Goal: Information Seeking & Learning: Learn about a topic

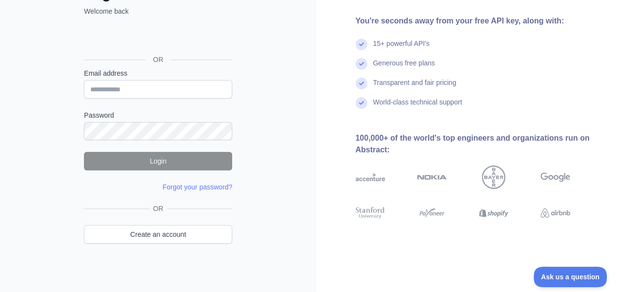
scroll to position [79, 0]
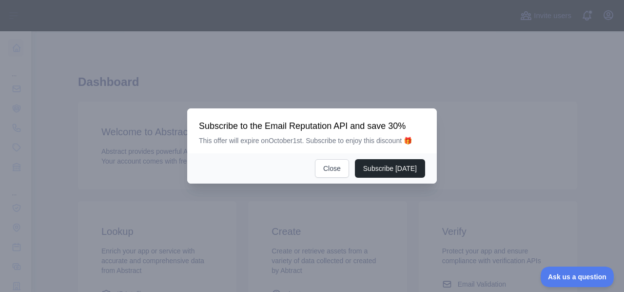
drag, startPoint x: 396, startPoint y: 173, endPoint x: 401, endPoint y: 177, distance: 6.2
click at [401, 177] on div "Subscribe [DATE] Close" at bounding box center [312, 168] width 250 height 30
click at [400, 169] on button "Subscribe [DATE]" at bounding box center [390, 168] width 70 height 19
click at [333, 170] on button "Close" at bounding box center [332, 168] width 34 height 19
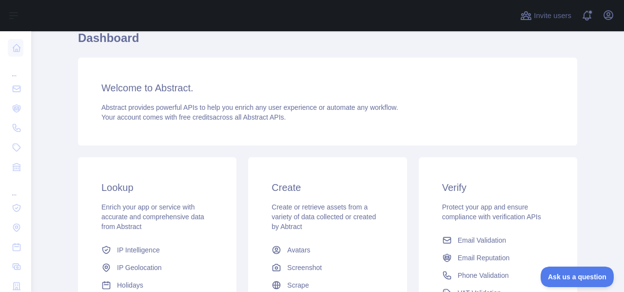
scroll to position [146, 0]
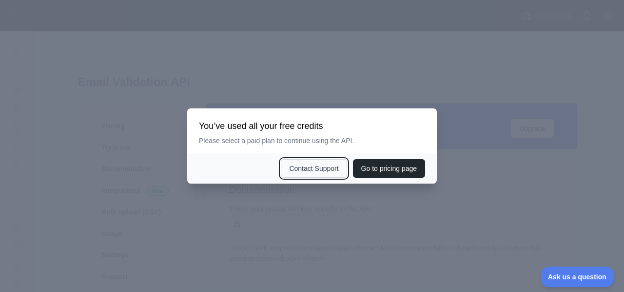
click at [298, 170] on button "Contact Support" at bounding box center [314, 168] width 66 height 19
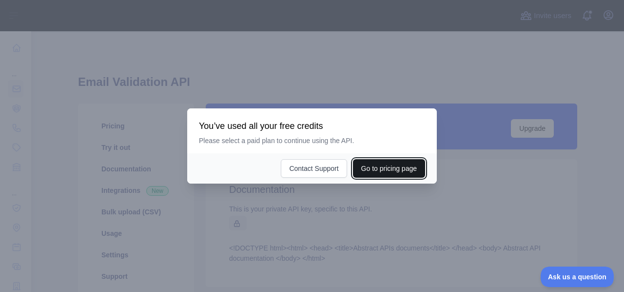
click at [388, 168] on button "Go to pricing page" at bounding box center [389, 168] width 72 height 19
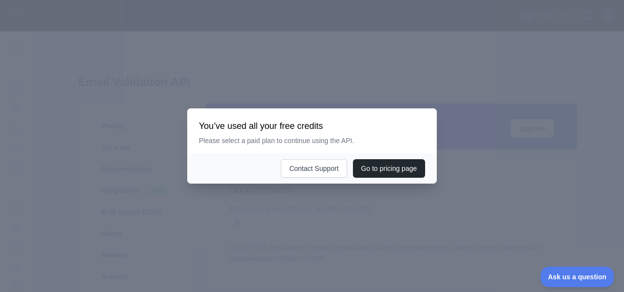
click at [238, 196] on div at bounding box center [312, 146] width 624 height 292
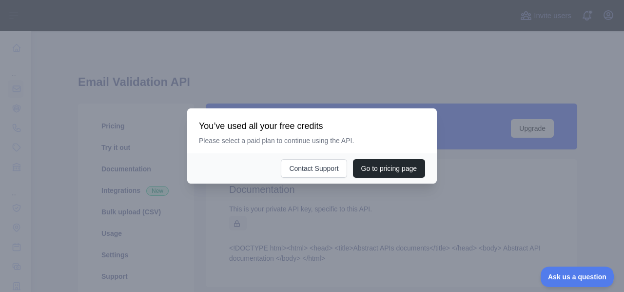
click at [186, 206] on div at bounding box center [312, 146] width 624 height 292
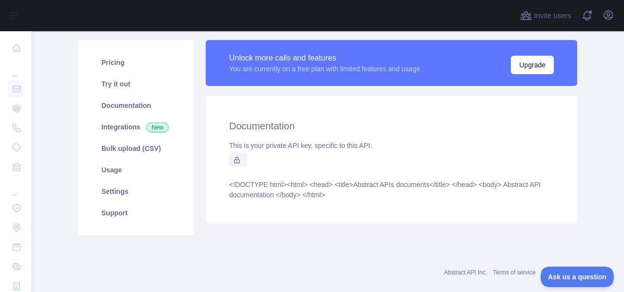
scroll to position [79, 0]
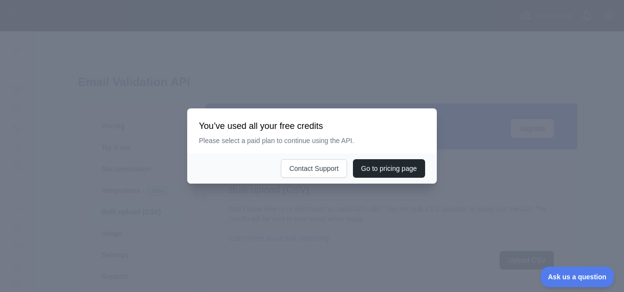
click at [190, 214] on div at bounding box center [312, 146] width 624 height 292
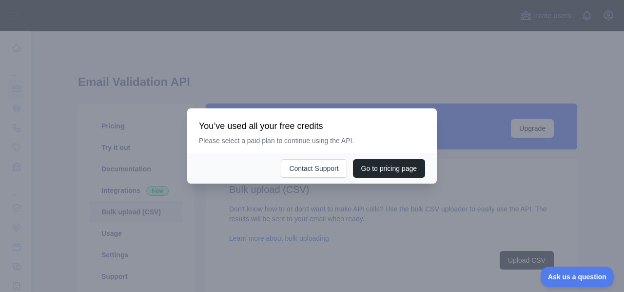
click at [190, 214] on div at bounding box center [312, 146] width 624 height 292
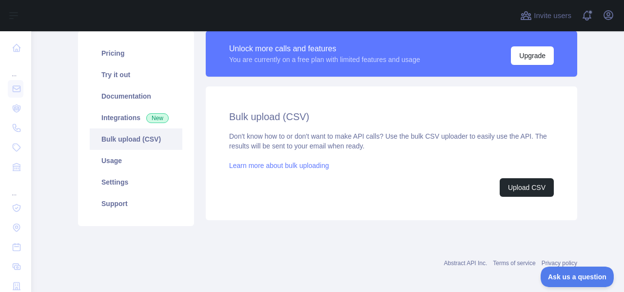
scroll to position [79, 0]
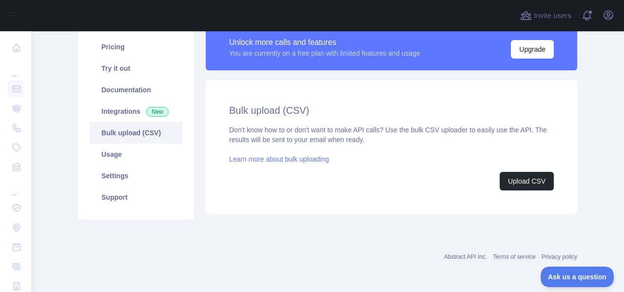
click at [296, 161] on link "Learn more about bulk uploading" at bounding box center [279, 159] width 100 height 8
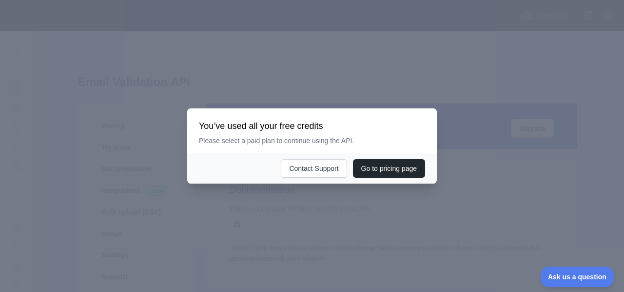
click at [203, 63] on div at bounding box center [312, 146] width 624 height 292
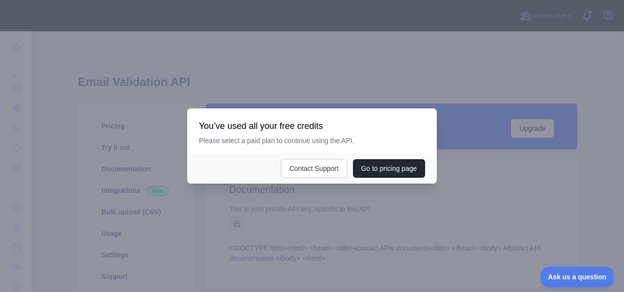
click at [203, 63] on div at bounding box center [312, 146] width 624 height 292
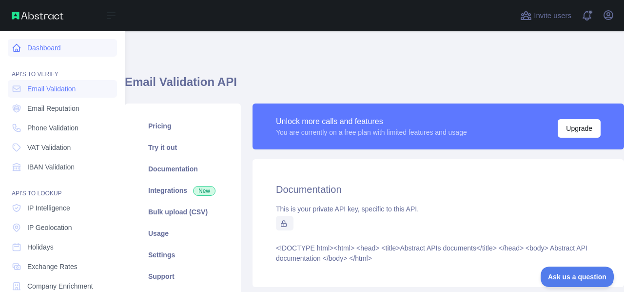
click at [39, 48] on link "Dashboard" at bounding box center [62, 48] width 109 height 18
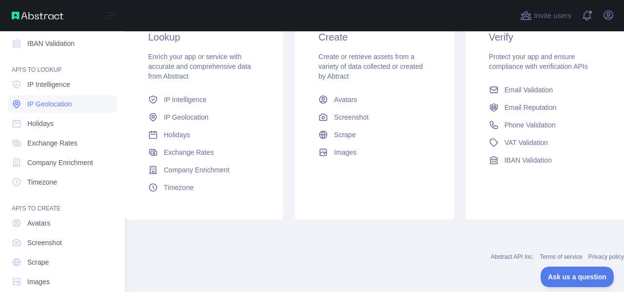
scroll to position [137, 0]
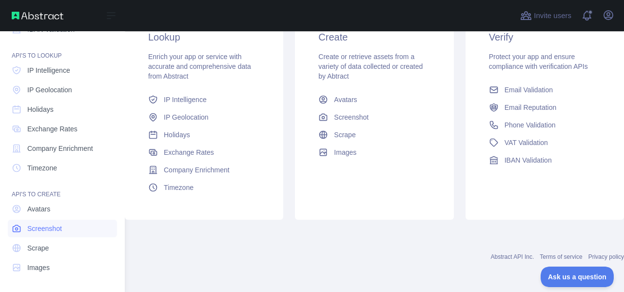
click at [50, 226] on span "Screenshot" at bounding box center [44, 228] width 35 height 10
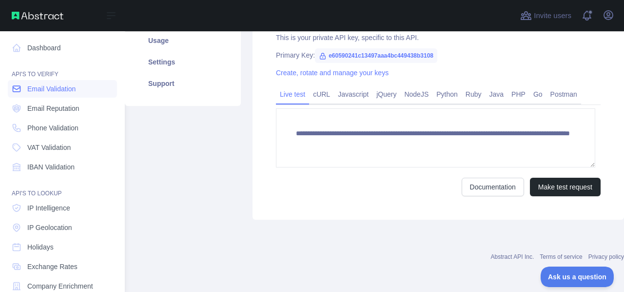
click at [56, 94] on link "Email Validation" at bounding box center [62, 89] width 109 height 18
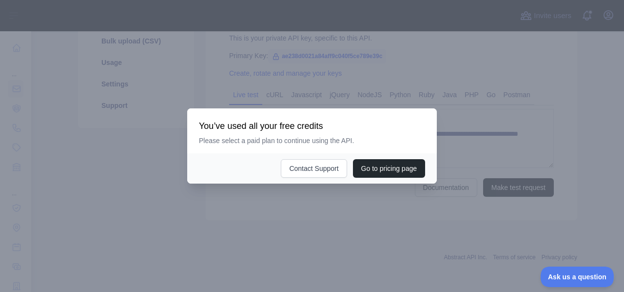
click at [115, 176] on div at bounding box center [312, 146] width 624 height 292
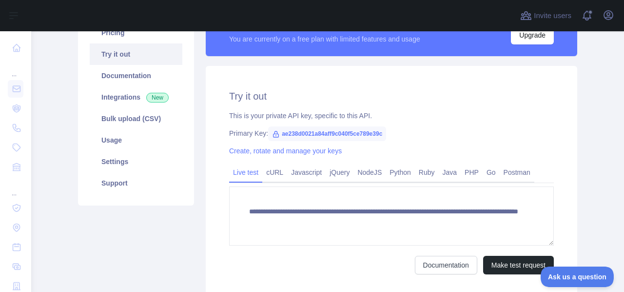
scroll to position [69, 0]
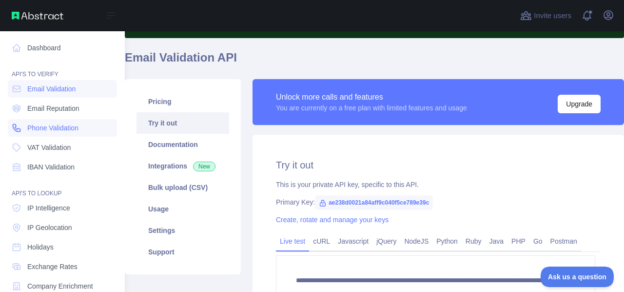
click at [43, 133] on link "Phone Validation" at bounding box center [62, 128] width 109 height 18
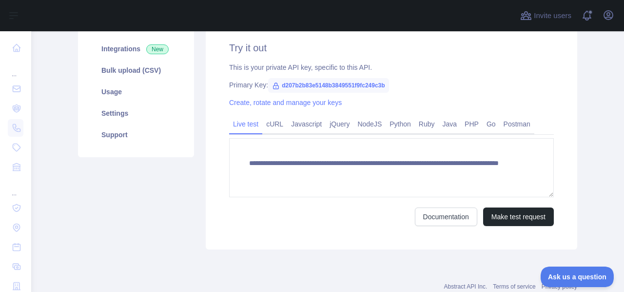
scroll to position [167, 0]
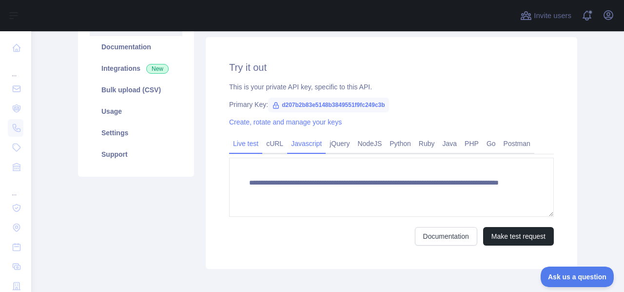
click at [295, 146] on link "Javascript" at bounding box center [306, 144] width 39 height 16
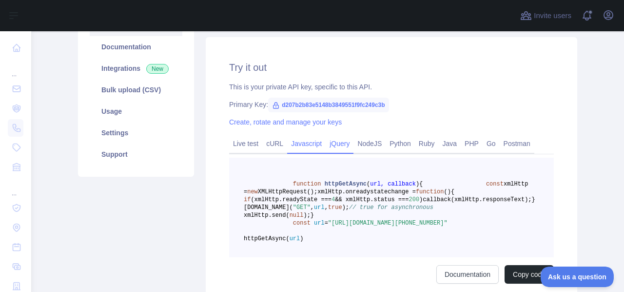
click at [338, 147] on link "jQuery" at bounding box center [340, 144] width 28 height 16
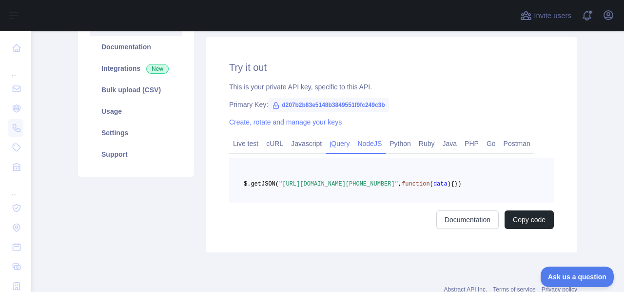
click at [355, 147] on link "NodeJS" at bounding box center [369, 144] width 32 height 16
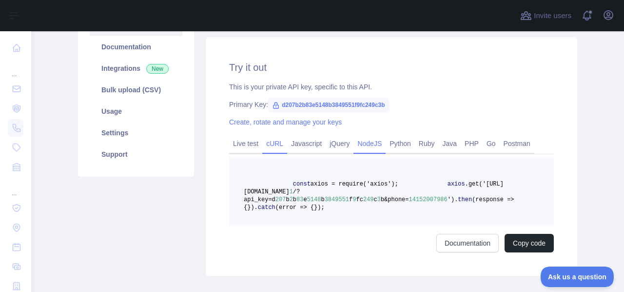
click at [275, 144] on link "cURL" at bounding box center [274, 144] width 25 height 16
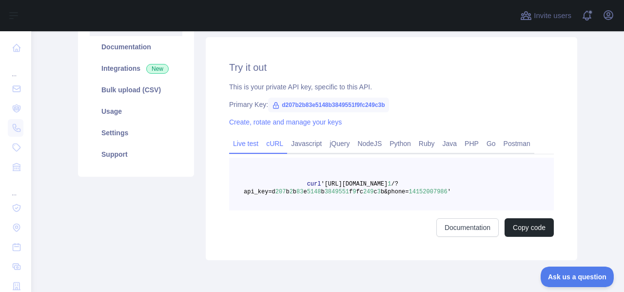
click at [242, 147] on link "Live test" at bounding box center [245, 144] width 33 height 16
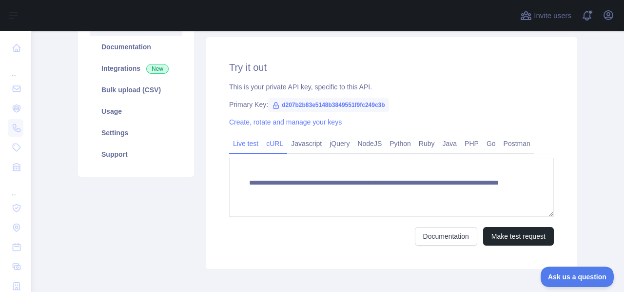
click at [268, 146] on link "cURL" at bounding box center [274, 144] width 25 height 16
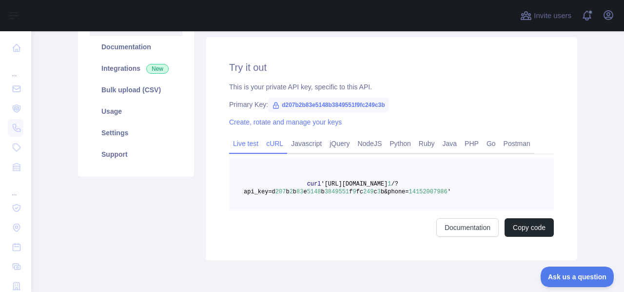
click at [244, 144] on link "Live test" at bounding box center [245, 144] width 33 height 16
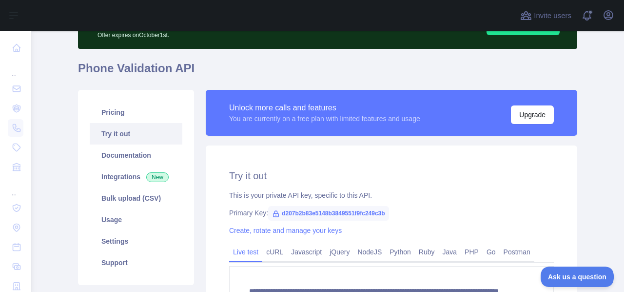
scroll to position [0, 0]
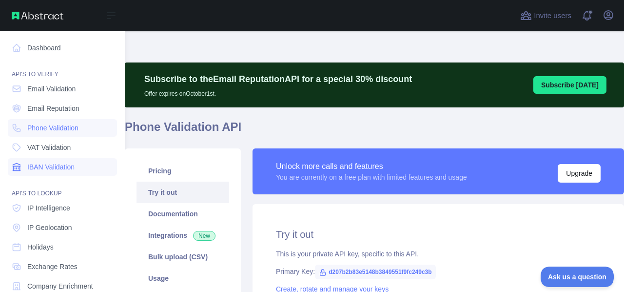
click at [53, 169] on span "IBAN Validation" at bounding box center [50, 167] width 47 height 10
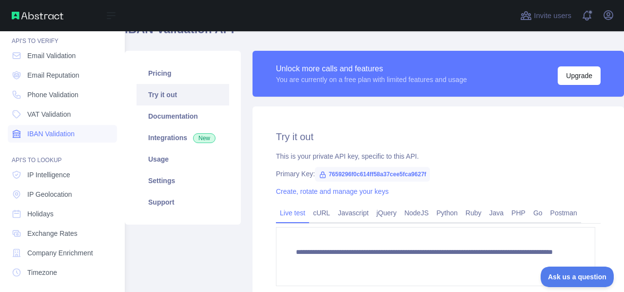
scroll to position [49, 0]
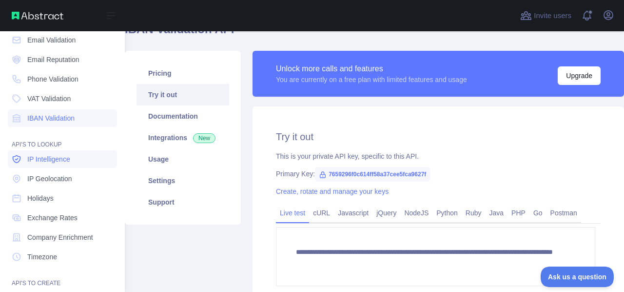
click at [53, 163] on span "IP Intelligence" at bounding box center [48, 159] width 43 height 10
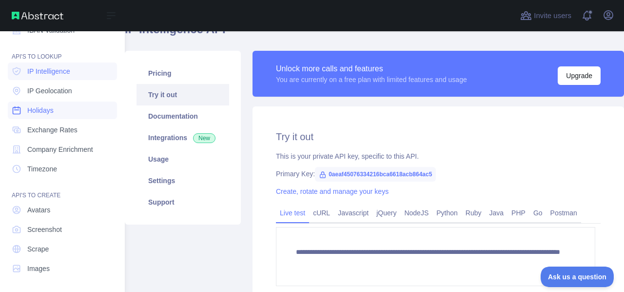
scroll to position [137, 0]
click at [57, 249] on link "Scrape" at bounding box center [62, 248] width 109 height 18
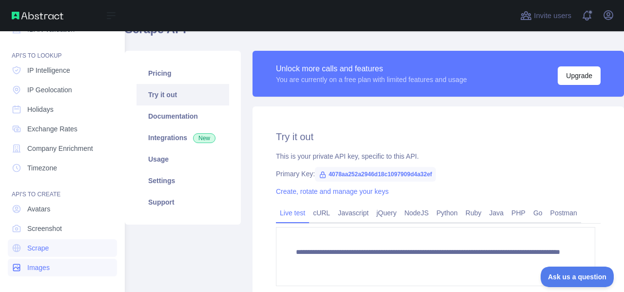
click at [48, 266] on span "Images" at bounding box center [38, 267] width 22 height 10
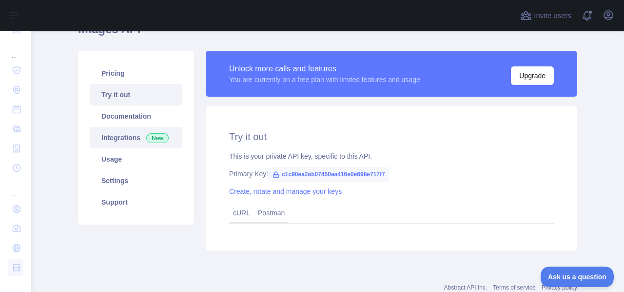
click at [119, 141] on link "Integrations New" at bounding box center [136, 137] width 93 height 21
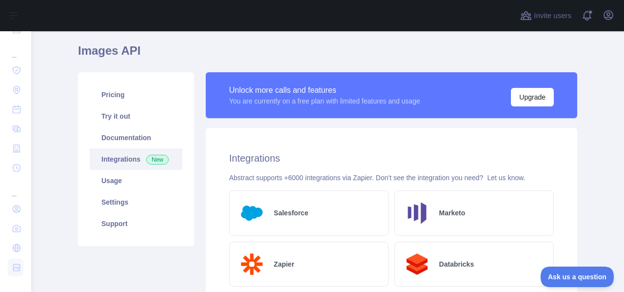
scroll to position [97, 0]
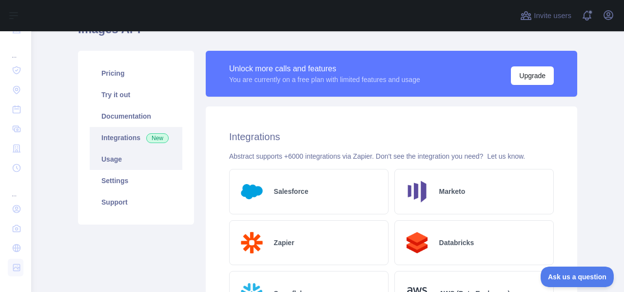
click at [135, 160] on link "Usage" at bounding box center [136, 158] width 93 height 21
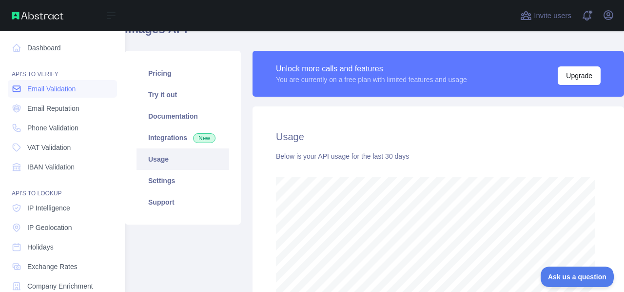
click at [63, 90] on span "Email Validation" at bounding box center [51, 89] width 48 height 10
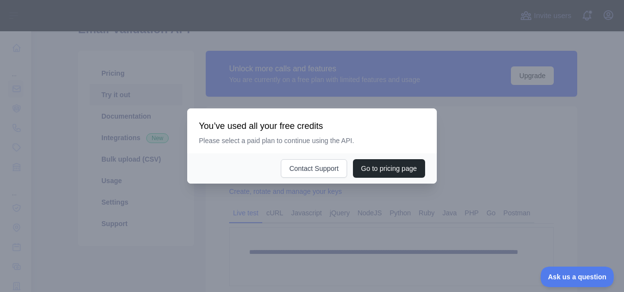
click at [189, 196] on div at bounding box center [312, 146] width 624 height 292
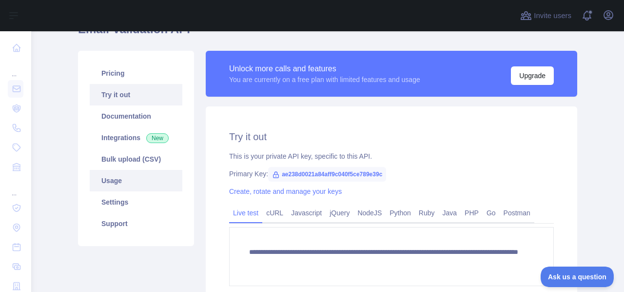
click at [129, 185] on link "Usage" at bounding box center [136, 180] width 93 height 21
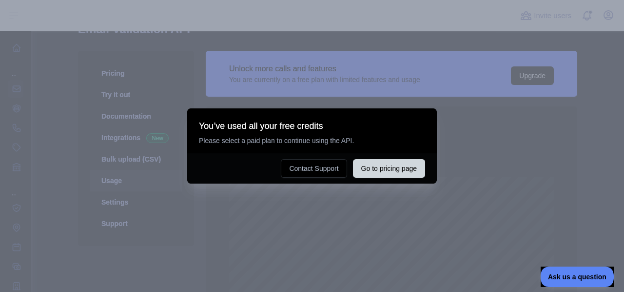
scroll to position [260, 585]
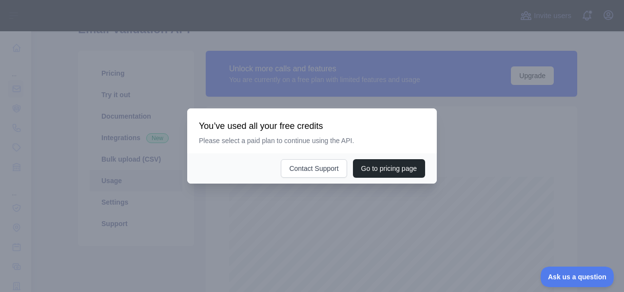
click at [186, 206] on div at bounding box center [312, 146] width 624 height 292
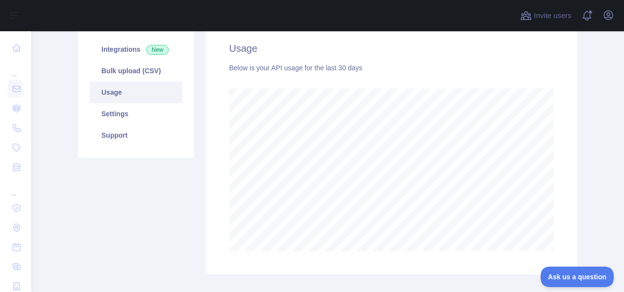
scroll to position [195, 0]
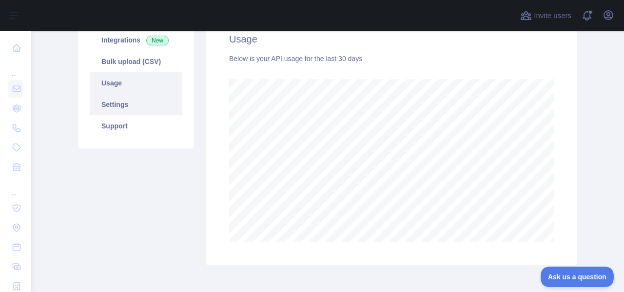
click at [117, 110] on link "Settings" at bounding box center [136, 104] width 93 height 21
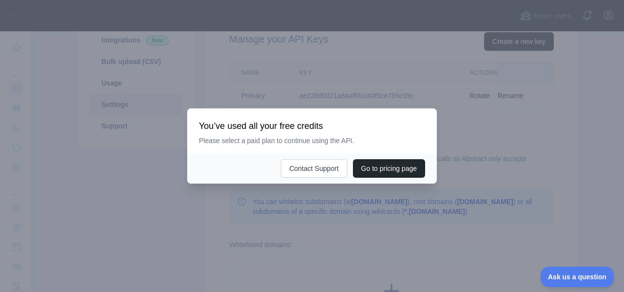
click at [153, 208] on div at bounding box center [312, 146] width 624 height 292
